Goal: Task Accomplishment & Management: Manage account settings

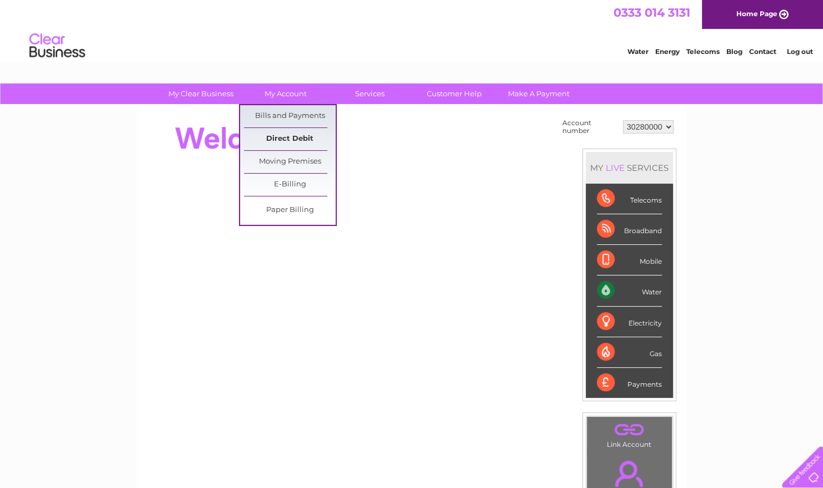
click at [291, 142] on link "Direct Debit" at bounding box center [290, 139] width 92 height 22
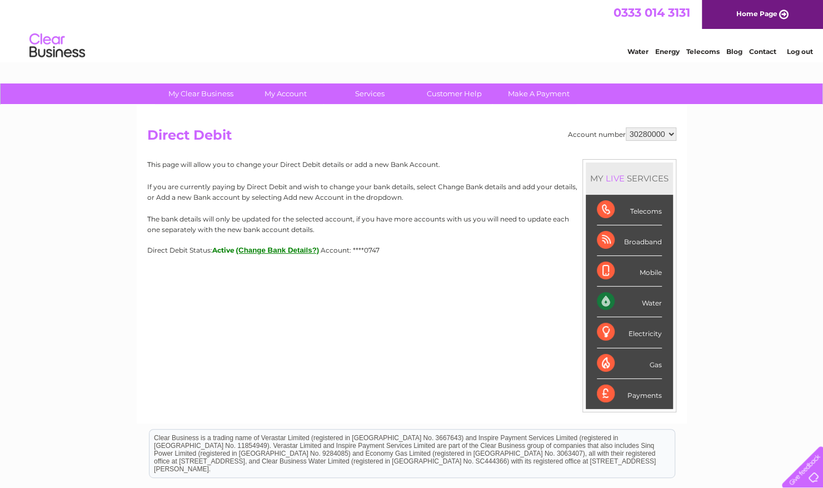
click at [653, 133] on select "30280000 30300797" at bounding box center [651, 133] width 51 height 13
click at [626, 127] on select "30280000 30300797" at bounding box center [651, 133] width 51 height 13
click at [654, 140] on div "Account number 30280000 30300797 Direct Debit MY LIVE SERVICES Telecoms Broadba…" at bounding box center [411, 190] width 529 height 127
click at [654, 135] on select "30280000 30300797" at bounding box center [651, 133] width 51 height 13
select select "30300797"
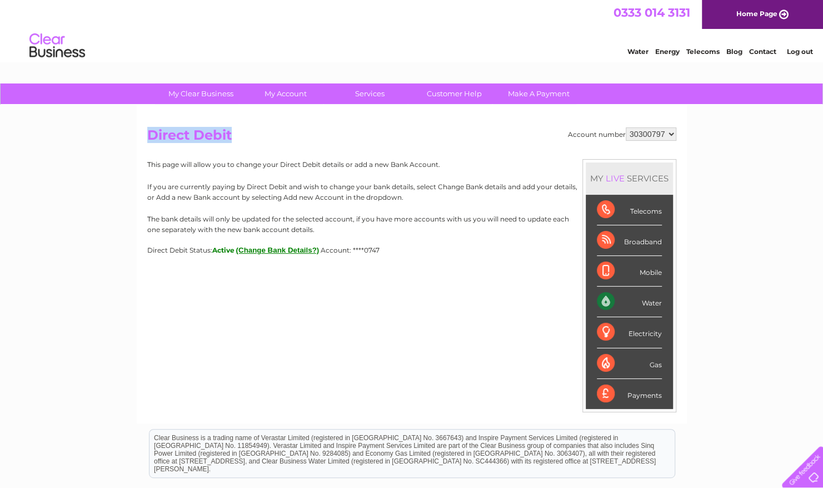
click at [626, 127] on select "30280000 30300797" at bounding box center [651, 133] width 51 height 13
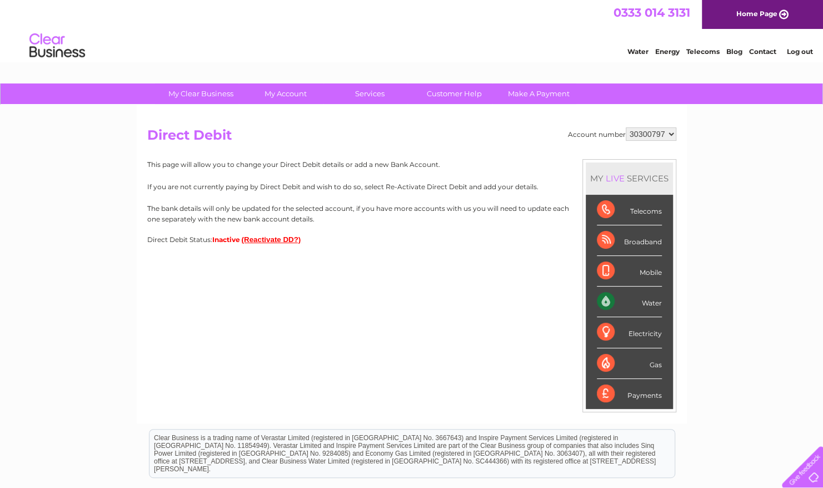
click at [240, 239] on span "Inactive" at bounding box center [226, 239] width 28 height 8
click at [275, 237] on button "(Reactivate DD?)" at bounding box center [271, 239] width 59 height 8
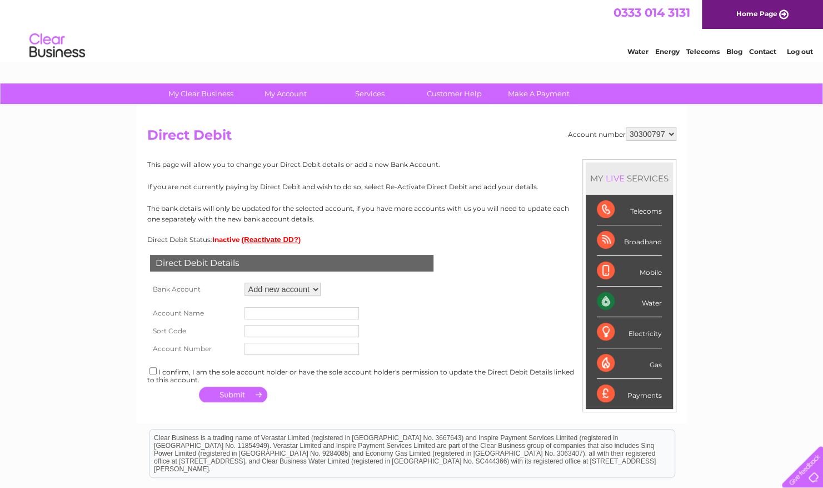
click at [294, 292] on select "Add new account" at bounding box center [283, 288] width 76 height 13
click at [245, 282] on select "Add new account" at bounding box center [283, 288] width 76 height 13
click at [294, 314] on input "text" at bounding box center [302, 313] width 115 height 12
type input "THE SMALL SPIRITS COMPANY LIMITED"
click at [298, 327] on input "text" at bounding box center [302, 331] width 115 height 12
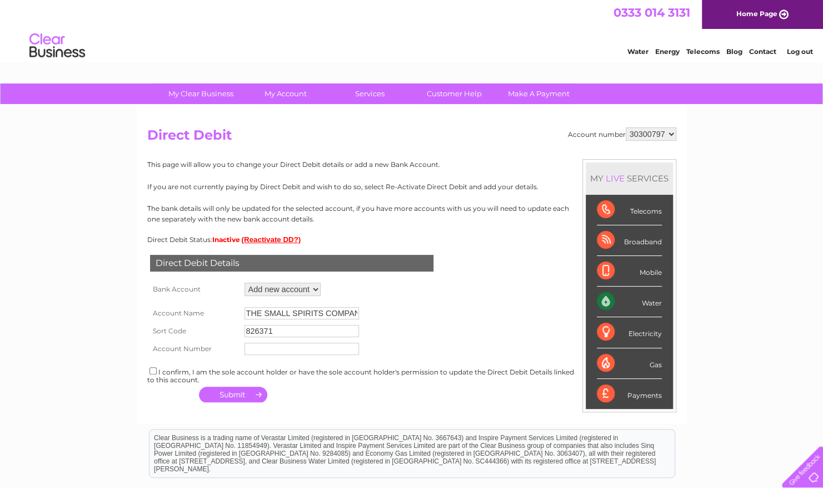
type input "826371"
type input "70070747"
click at [152, 368] on input "checkbox" at bounding box center [153, 370] width 7 height 7
checkbox input "true"
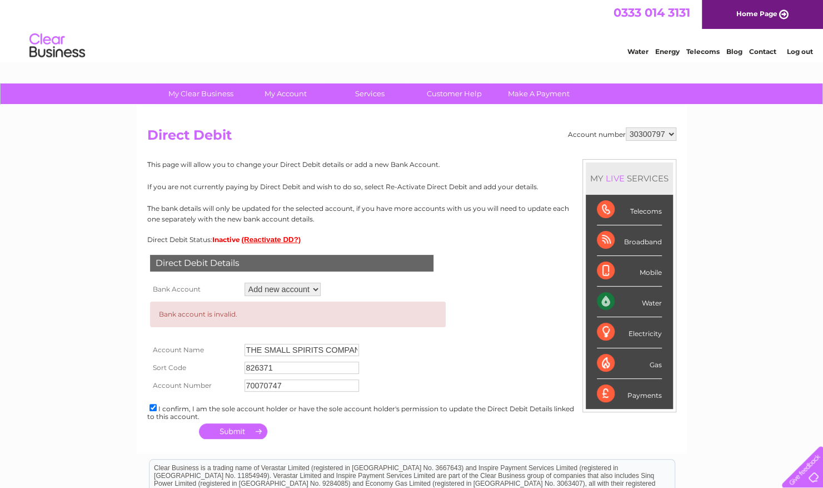
click at [286, 369] on input "826371" at bounding box center [302, 367] width 115 height 12
type input "826137"
click at [432, 359] on td "826137" at bounding box center [341, 368] width 198 height 18
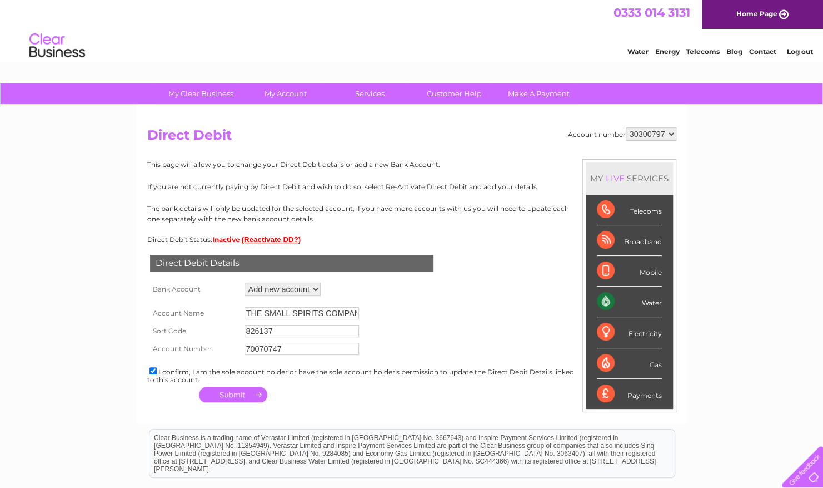
click at [237, 395] on button "button" at bounding box center [233, 394] width 68 height 16
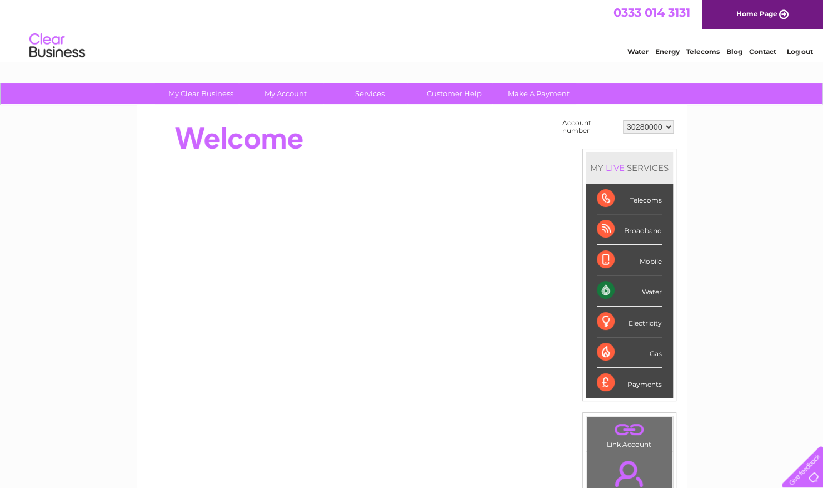
click at [761, 49] on link "Contact" at bounding box center [762, 51] width 27 height 8
click at [646, 124] on select "30280000 30300797" at bounding box center [648, 126] width 51 height 13
select select "30300797"
click at [623, 120] on select "30280000 30300797" at bounding box center [648, 126] width 51 height 13
click at [647, 289] on div "Water" at bounding box center [629, 290] width 65 height 31
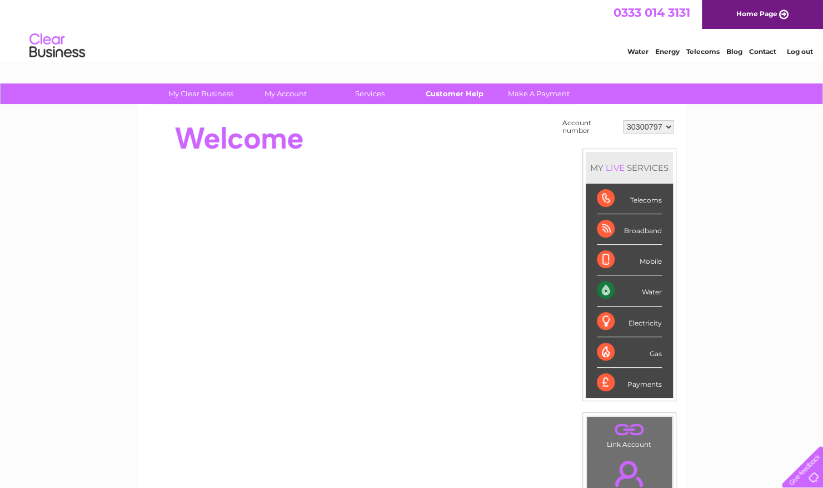
click at [476, 90] on link "Customer Help" at bounding box center [455, 93] width 92 height 21
